Goal: Book appointment/travel/reservation

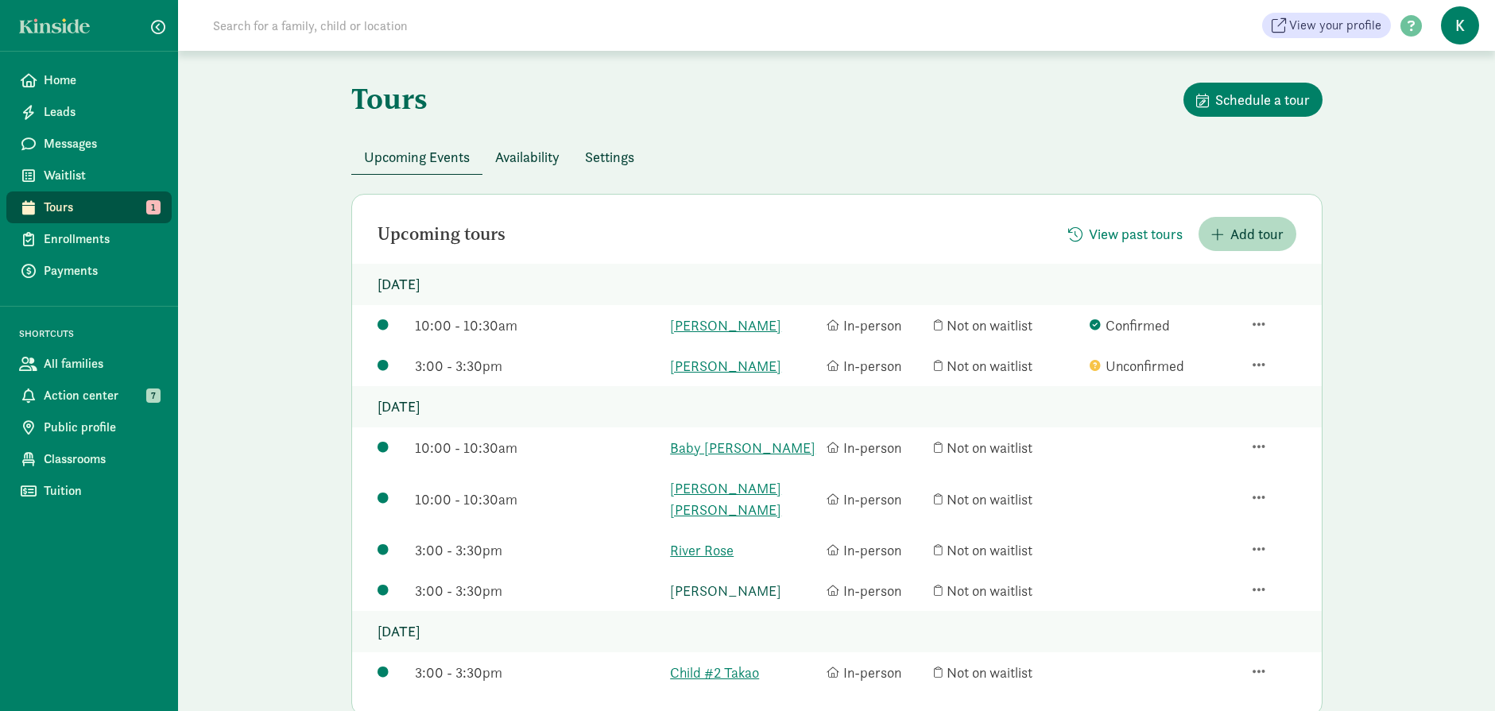
click at [739, 580] on link "Imogene Kally" at bounding box center [744, 590] width 149 height 21
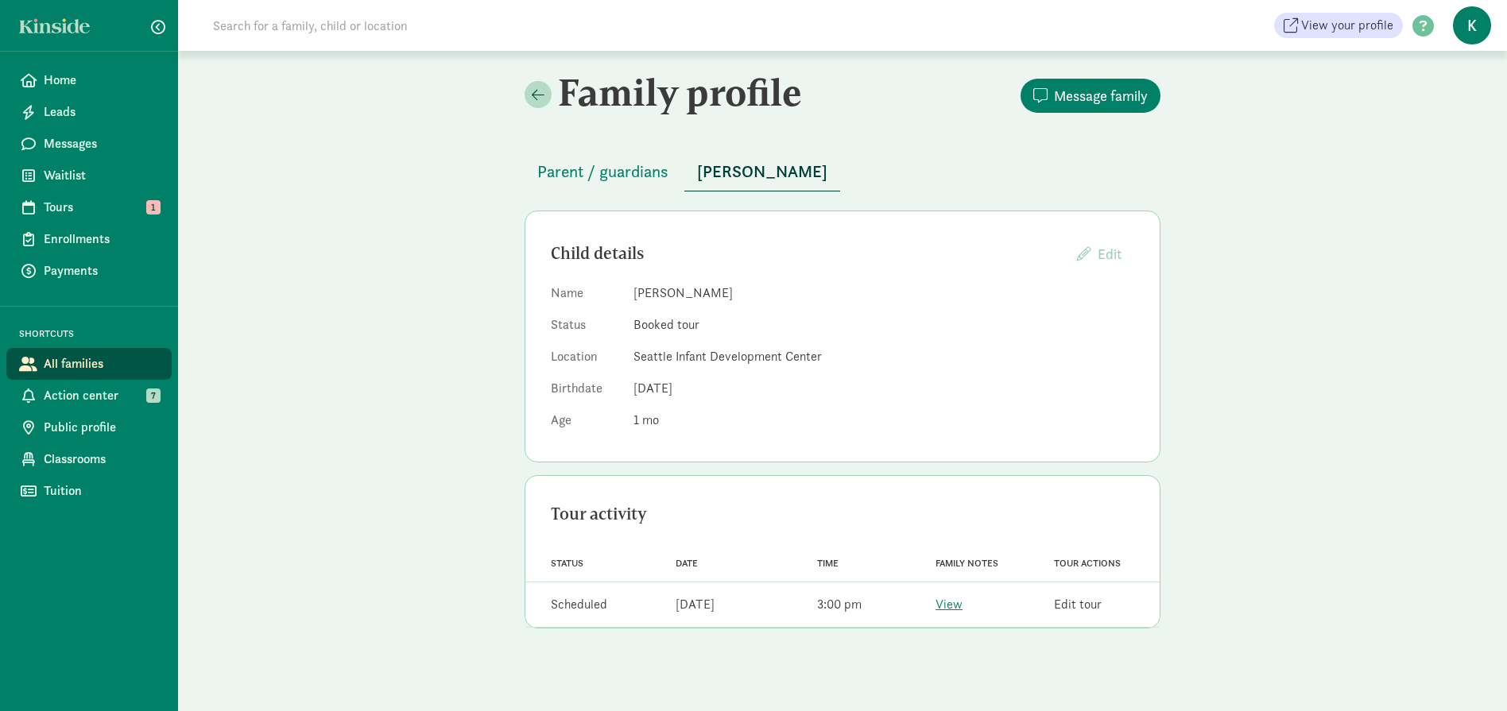
click at [1086, 607] on link "Edit tour" at bounding box center [1078, 604] width 48 height 17
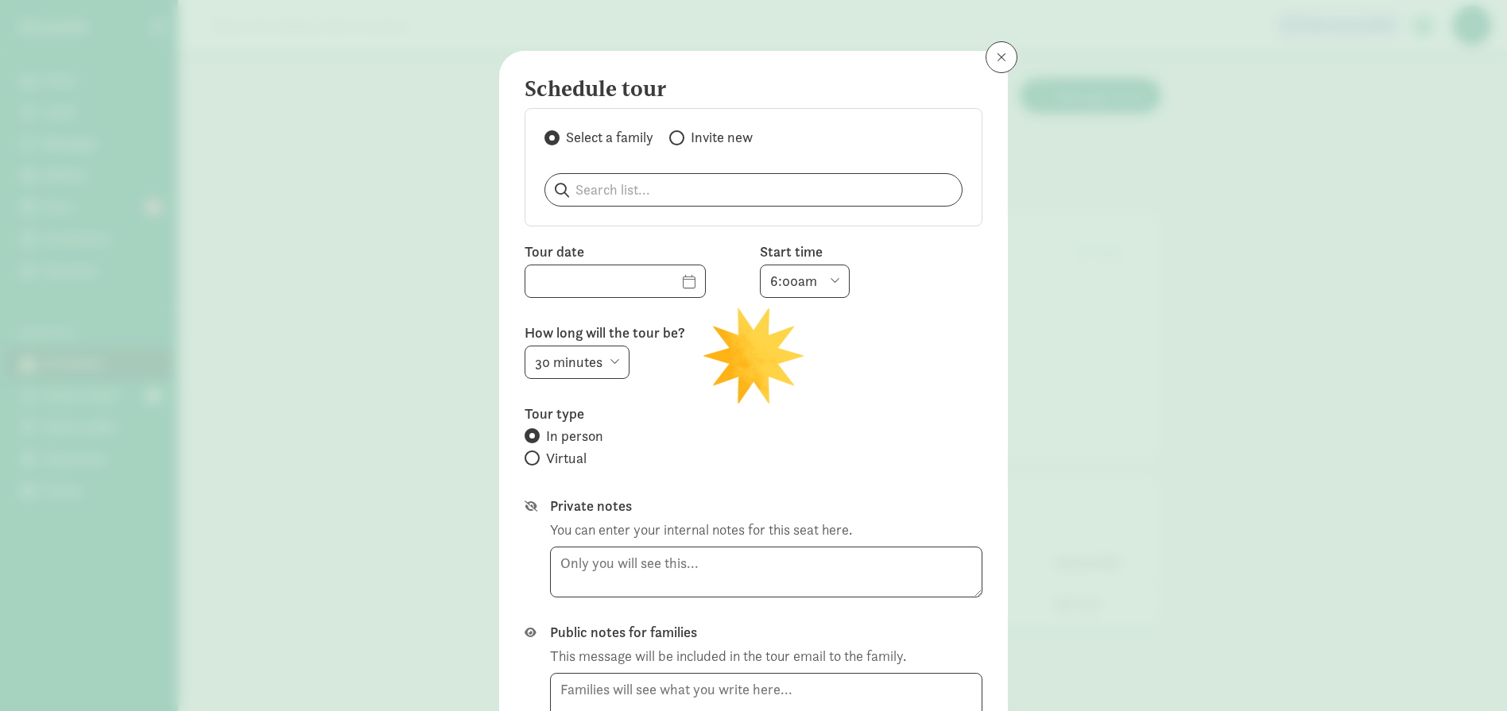
type input "[DATE]"
select select "3:00pm"
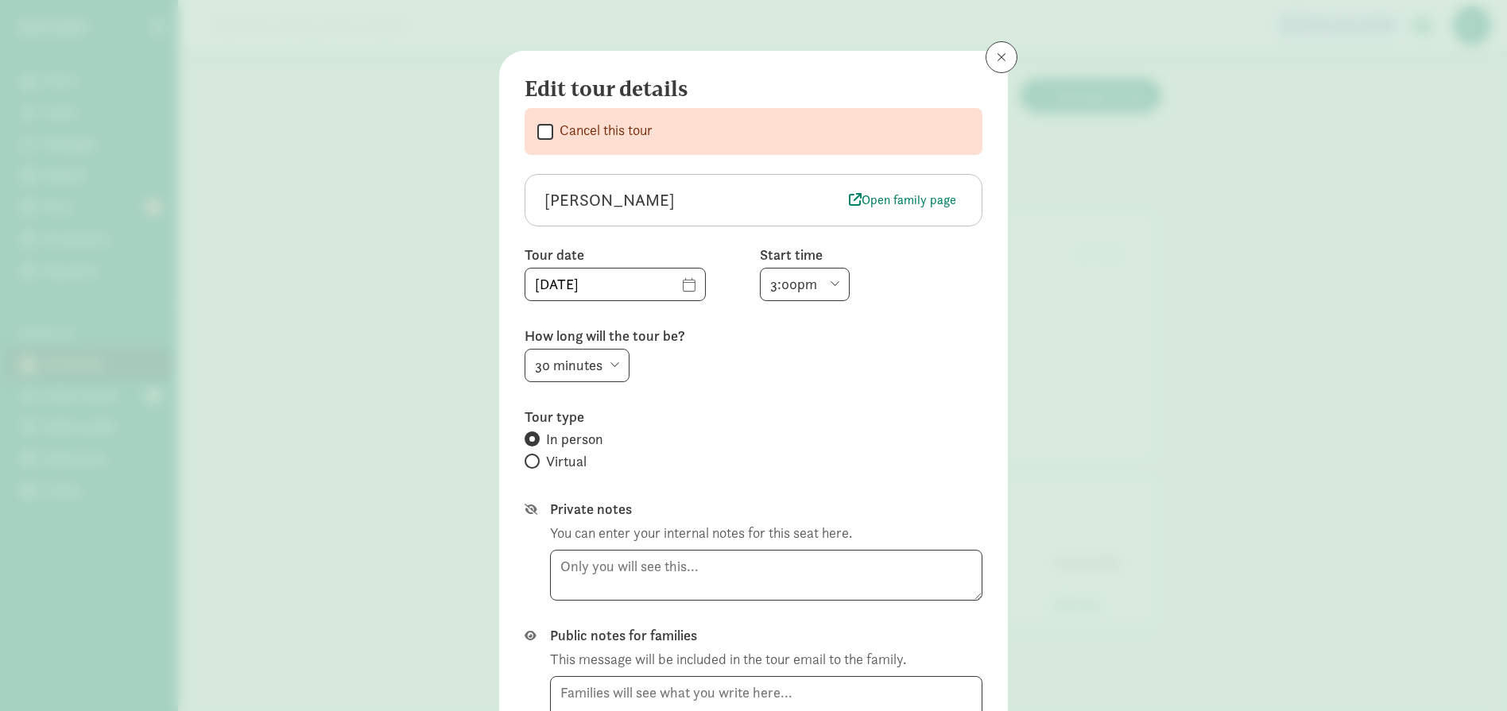
click at [543, 132] on input "Cancel this tour" at bounding box center [545, 131] width 16 height 21
checkbox input "true"
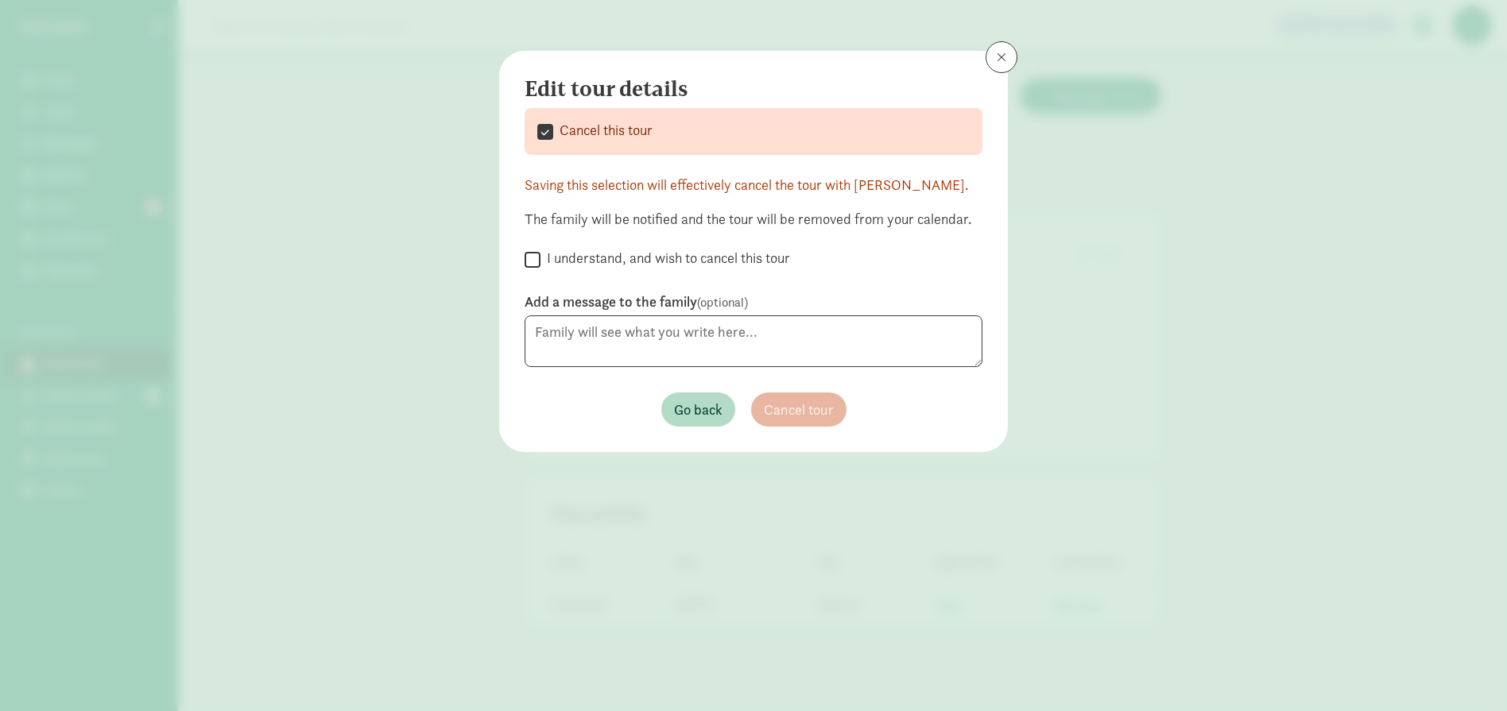
click at [529, 262] on input "I understand, and wish to cancel this tour" at bounding box center [533, 259] width 16 height 21
checkbox input "true"
click at [795, 407] on span "Cancel tour" at bounding box center [799, 409] width 70 height 21
